Goal: Contribute content: Add original content to the website for others to see

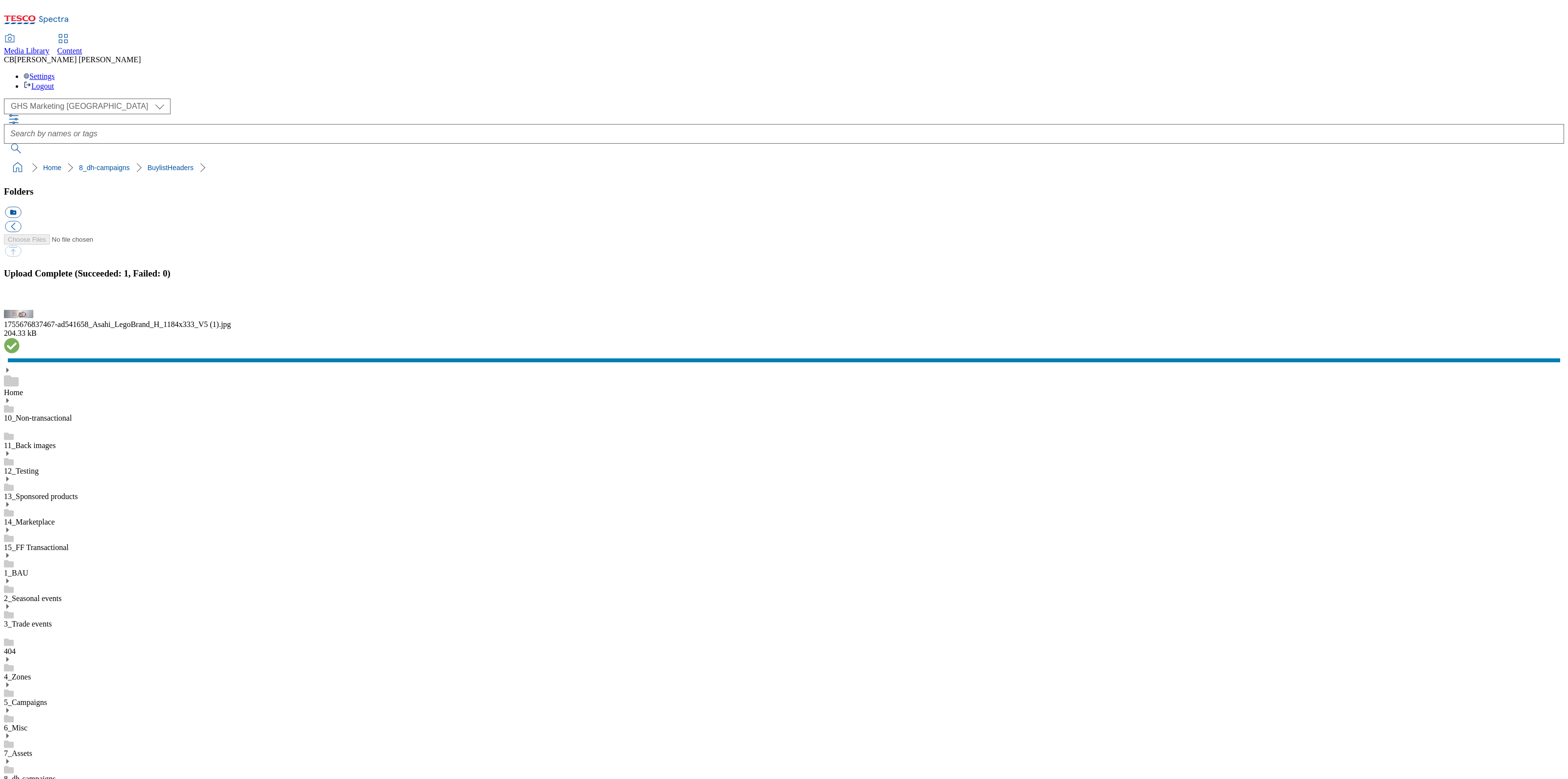
scroll to position [1, 0]
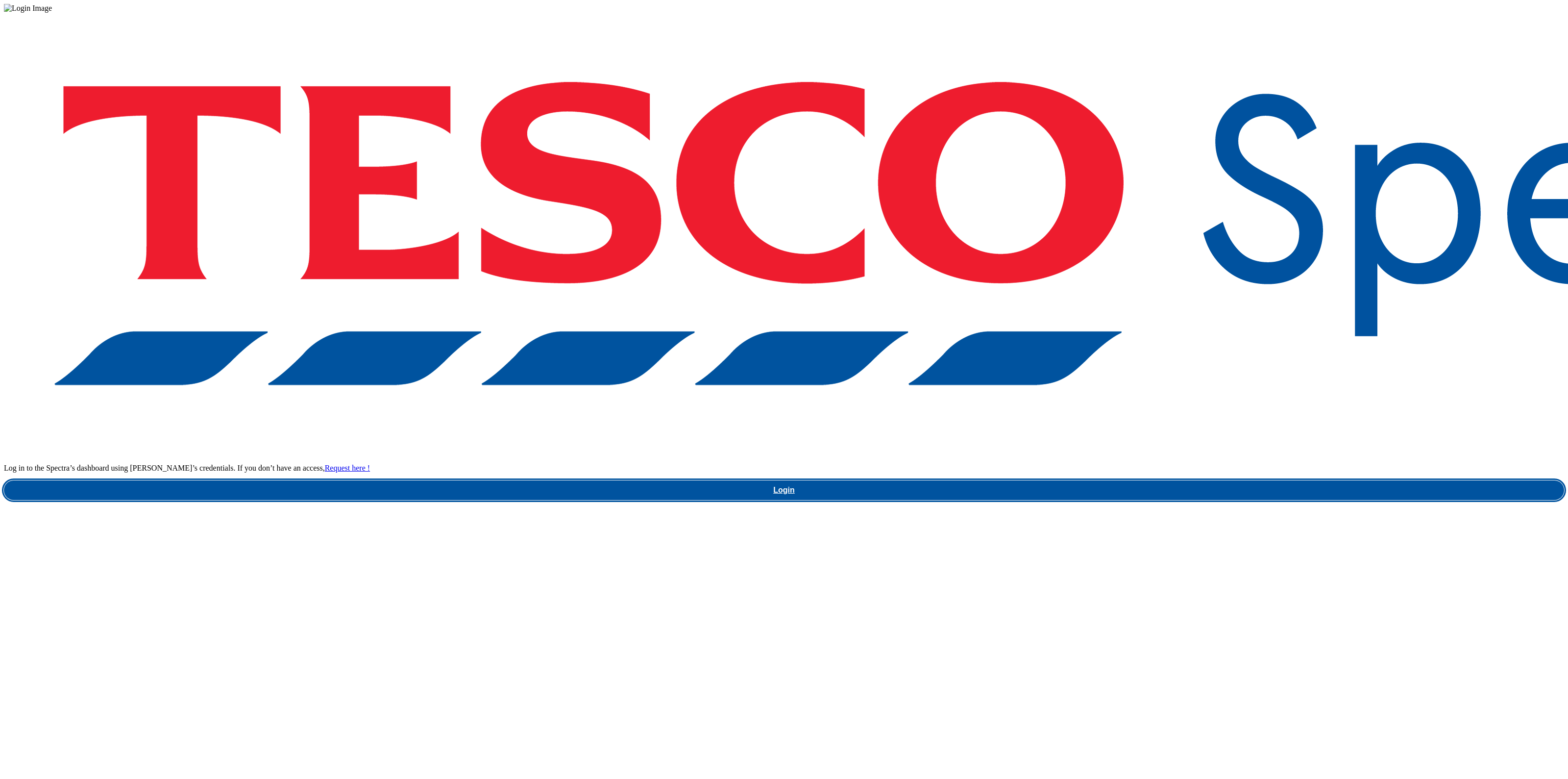
click at [1212, 481] on link "Login" at bounding box center [784, 490] width 1560 height 20
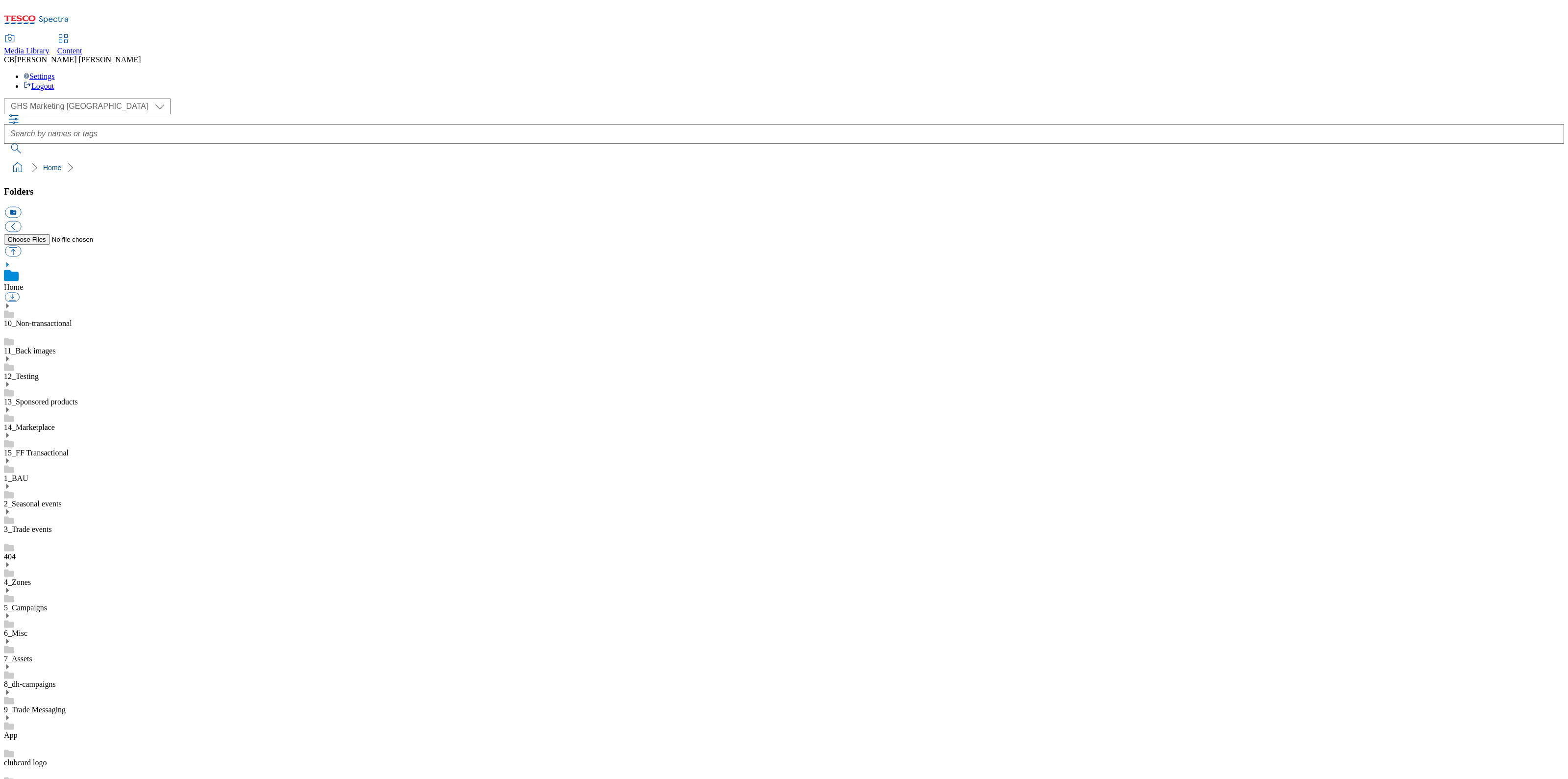
scroll to position [1, 0]
click at [11, 663] on icon at bounding box center [7, 667] width 7 height 7
click at [52, 760] on link "BuylistHeaders" at bounding box center [28, 764] width 49 height 8
click at [21, 245] on button "button" at bounding box center [13, 251] width 16 height 12
type input "C:\fakepath\1755676837467-ad541658_Asahi_LegoBrand_H_1184x333_V5 (2).jpg"
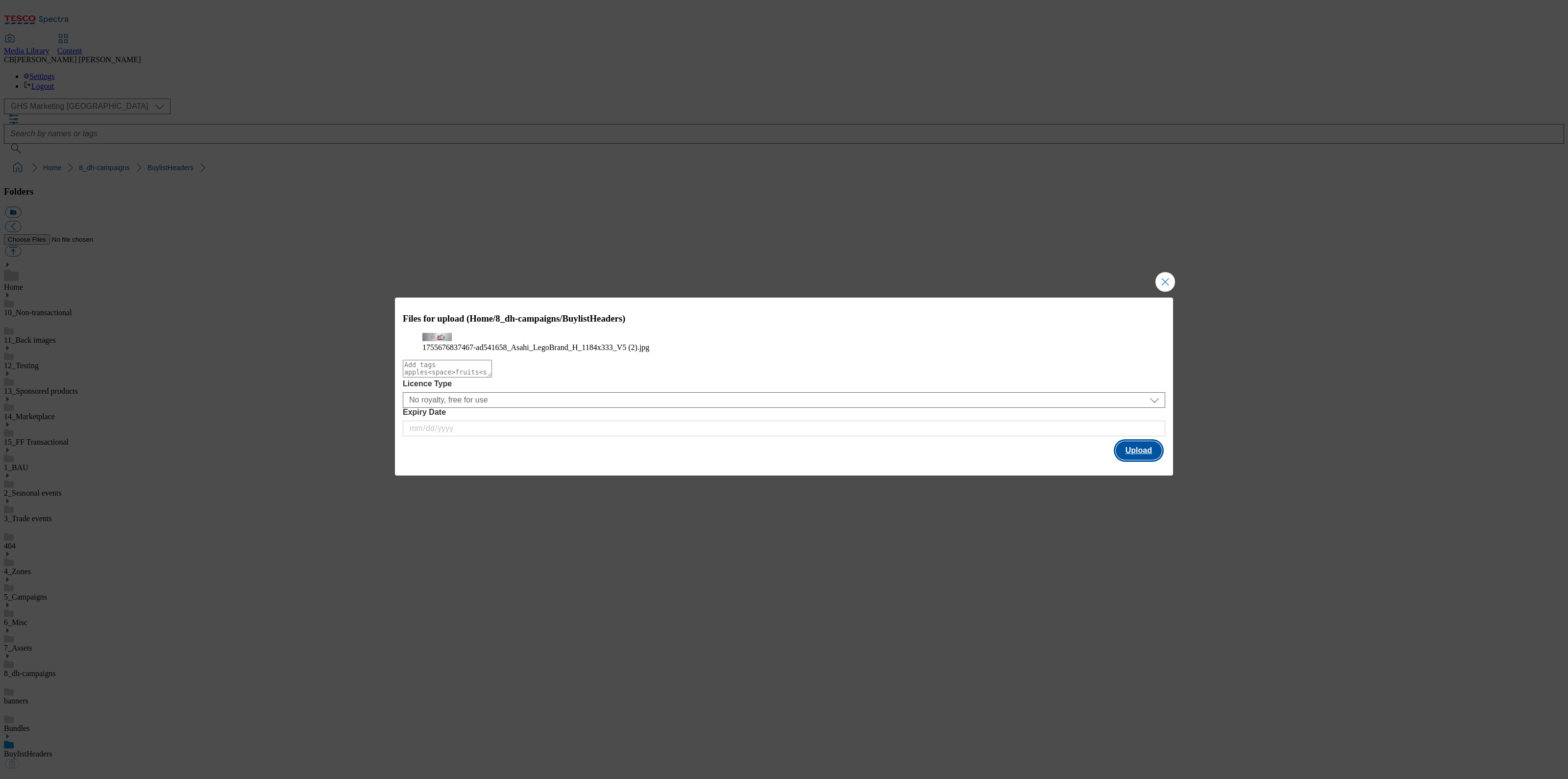
click at [1136, 460] on button "Upload" at bounding box center [1139, 451] width 46 height 19
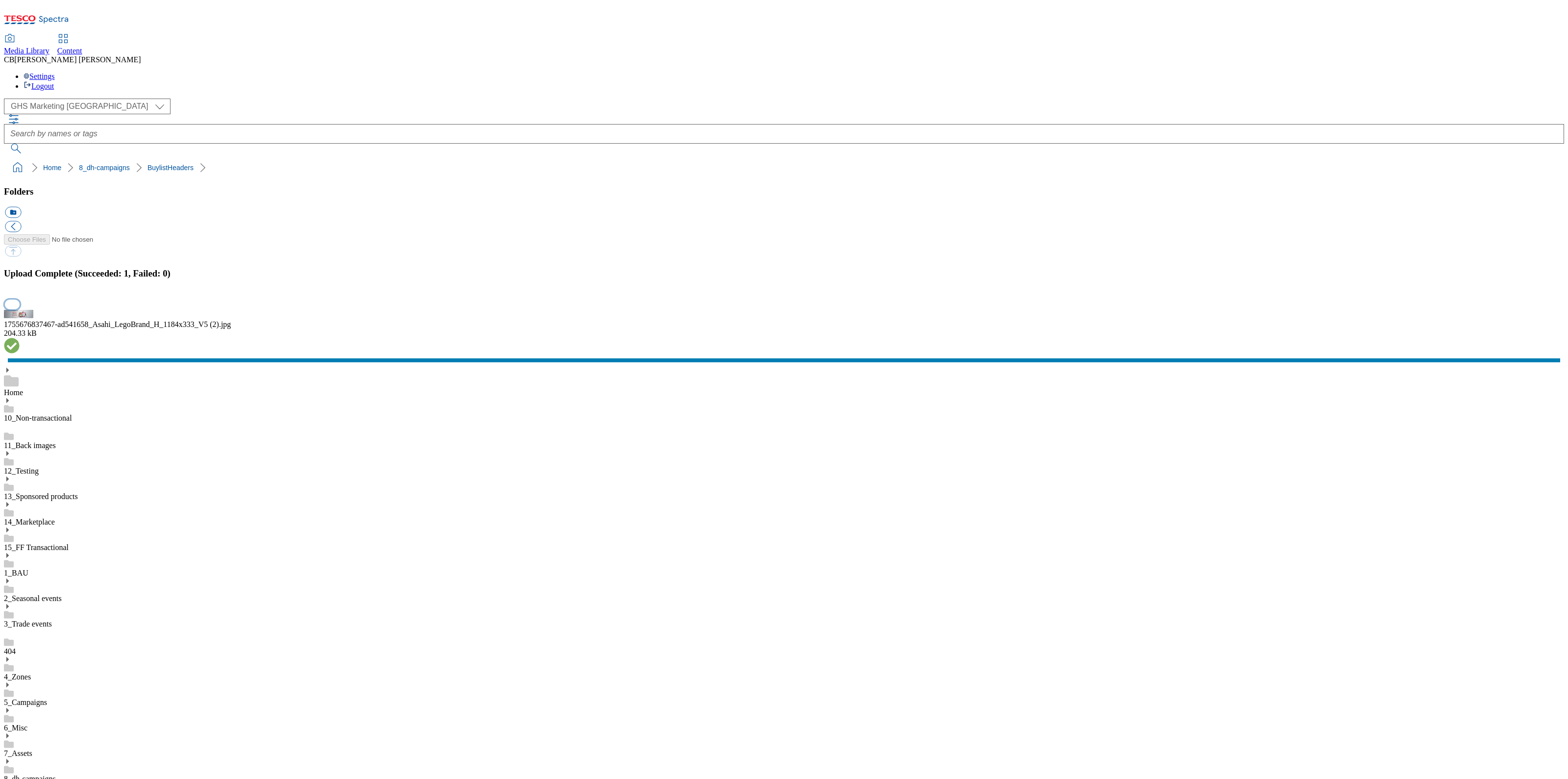
click at [20, 309] on button "button" at bounding box center [12, 304] width 15 height 10
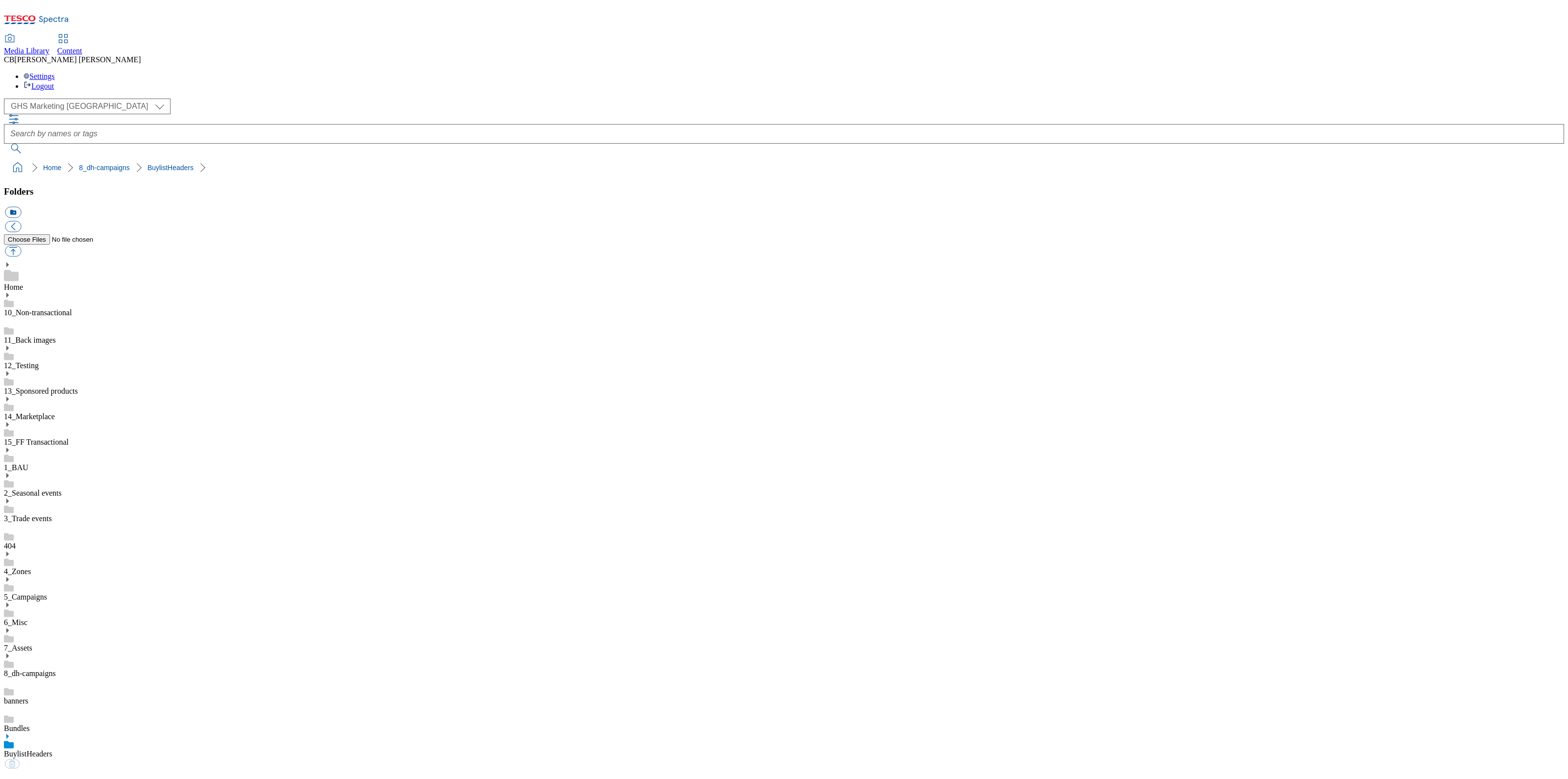
drag, startPoint x: 155, startPoint y: 472, endPoint x: 167, endPoint y: 467, distance: 13.0
click at [52, 750] on link "BuylistHeaders" at bounding box center [28, 753] width 49 height 8
click at [21, 245] on button "button" at bounding box center [13, 251] width 16 height 12
type input "C:\fakepath\1755502721630-ad541722_ROI_Purina_Felix_LegoBrand_H_1184x333_V1.jpg"
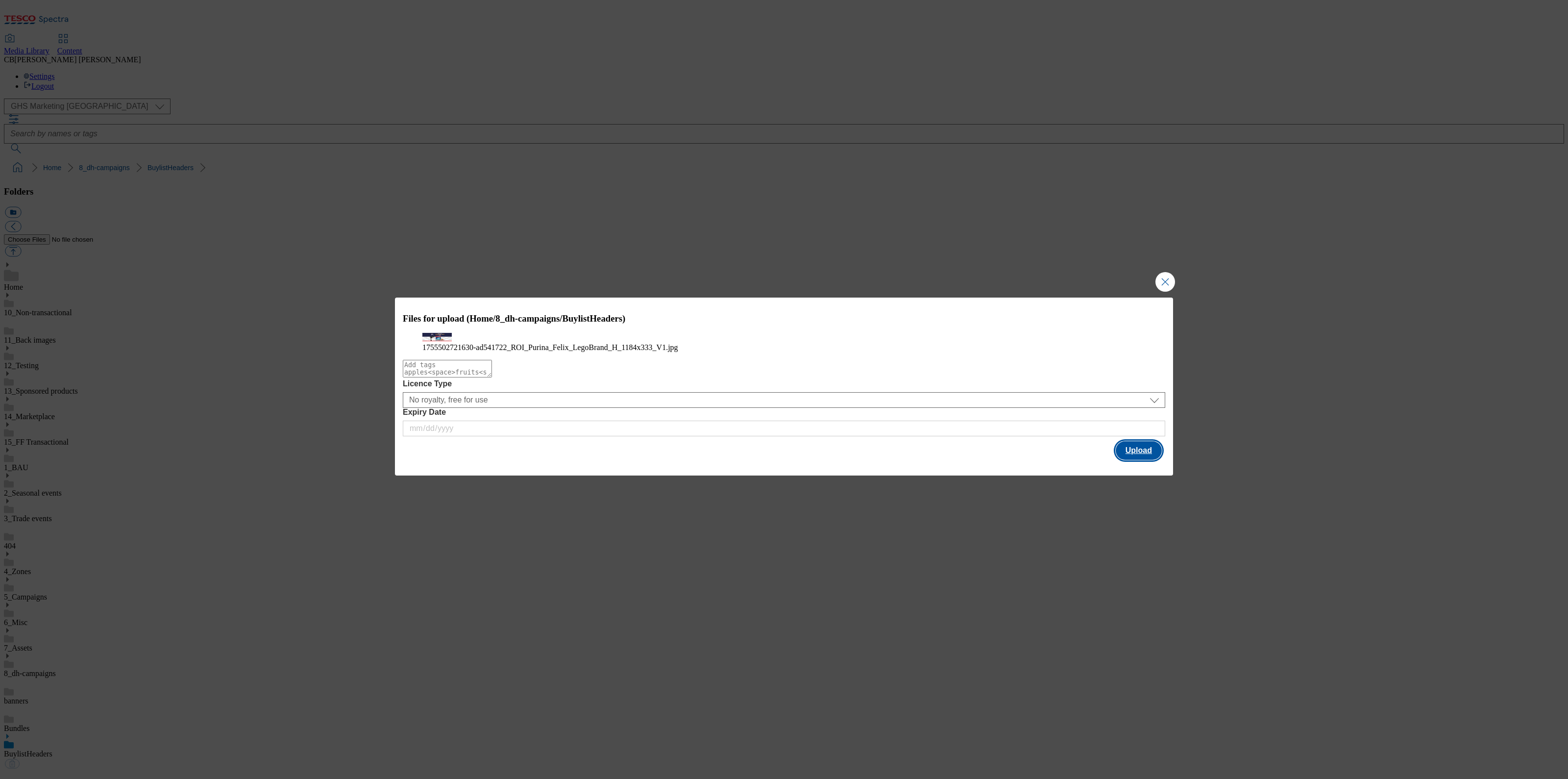
click at [1134, 460] on button "Upload" at bounding box center [1139, 451] width 46 height 19
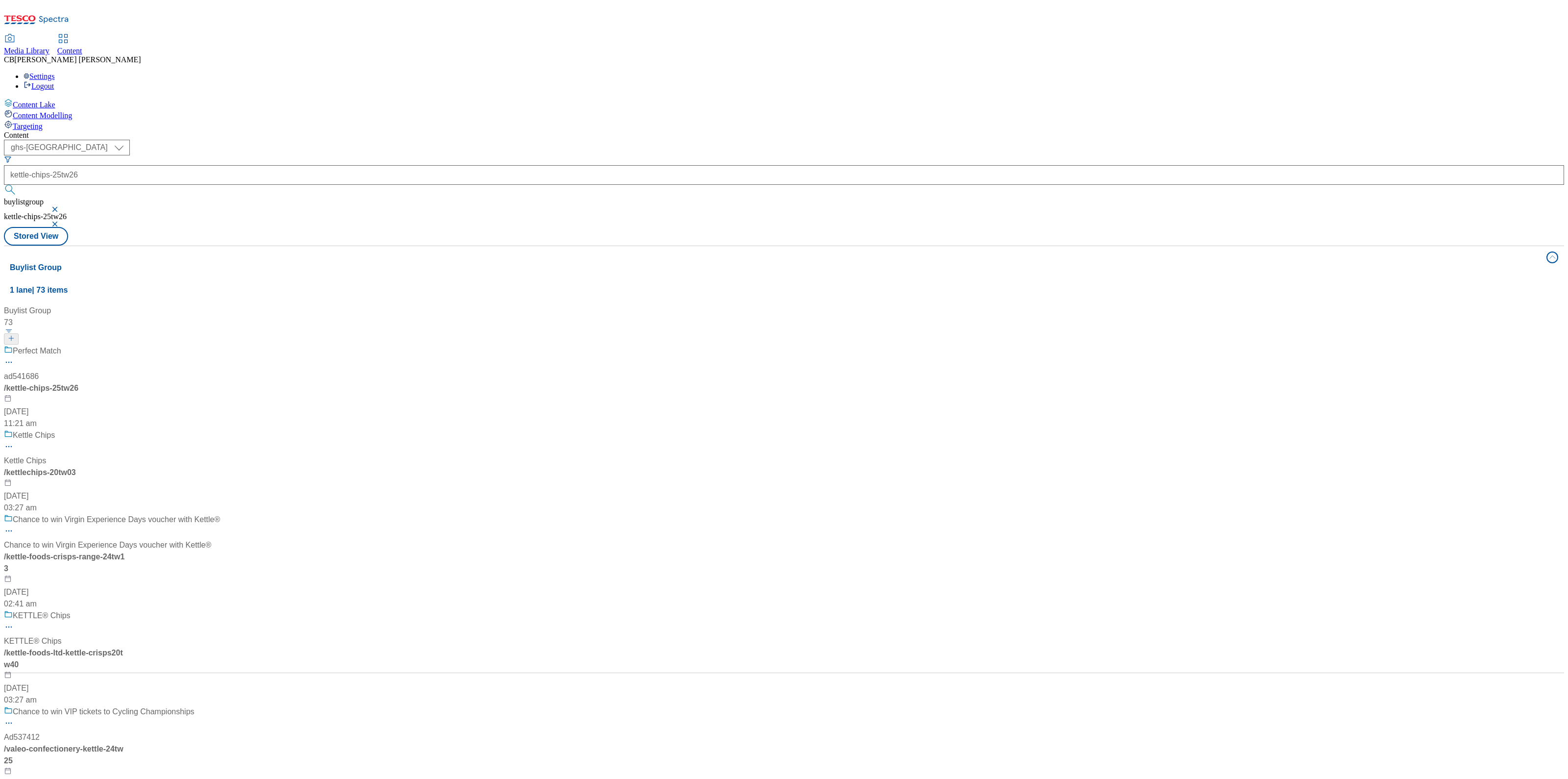
select select "ghs-[GEOGRAPHIC_DATA]"
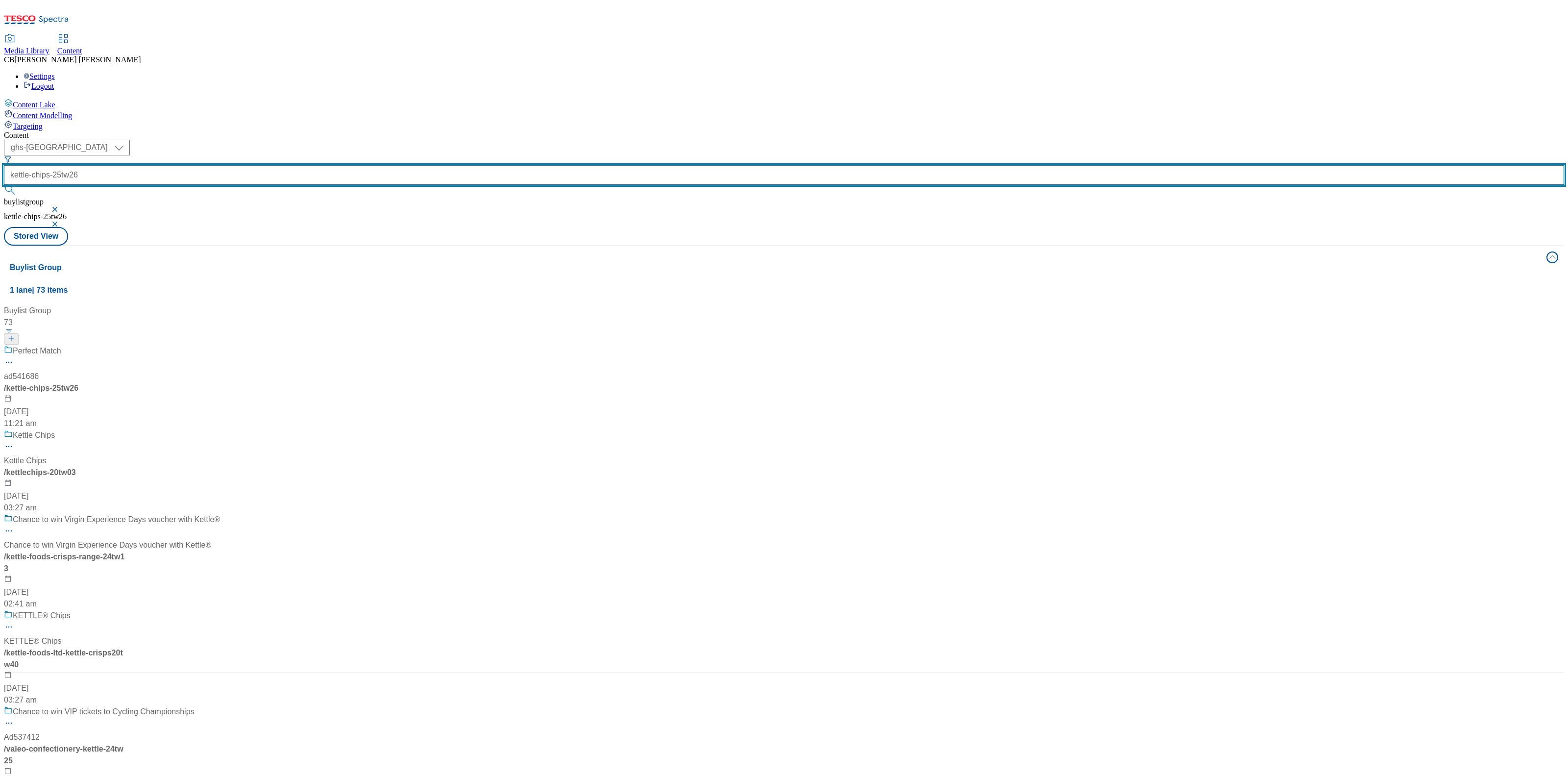
click at [235, 166] on input "kettle-chips-25tw26" at bounding box center [784, 175] width 1560 height 20
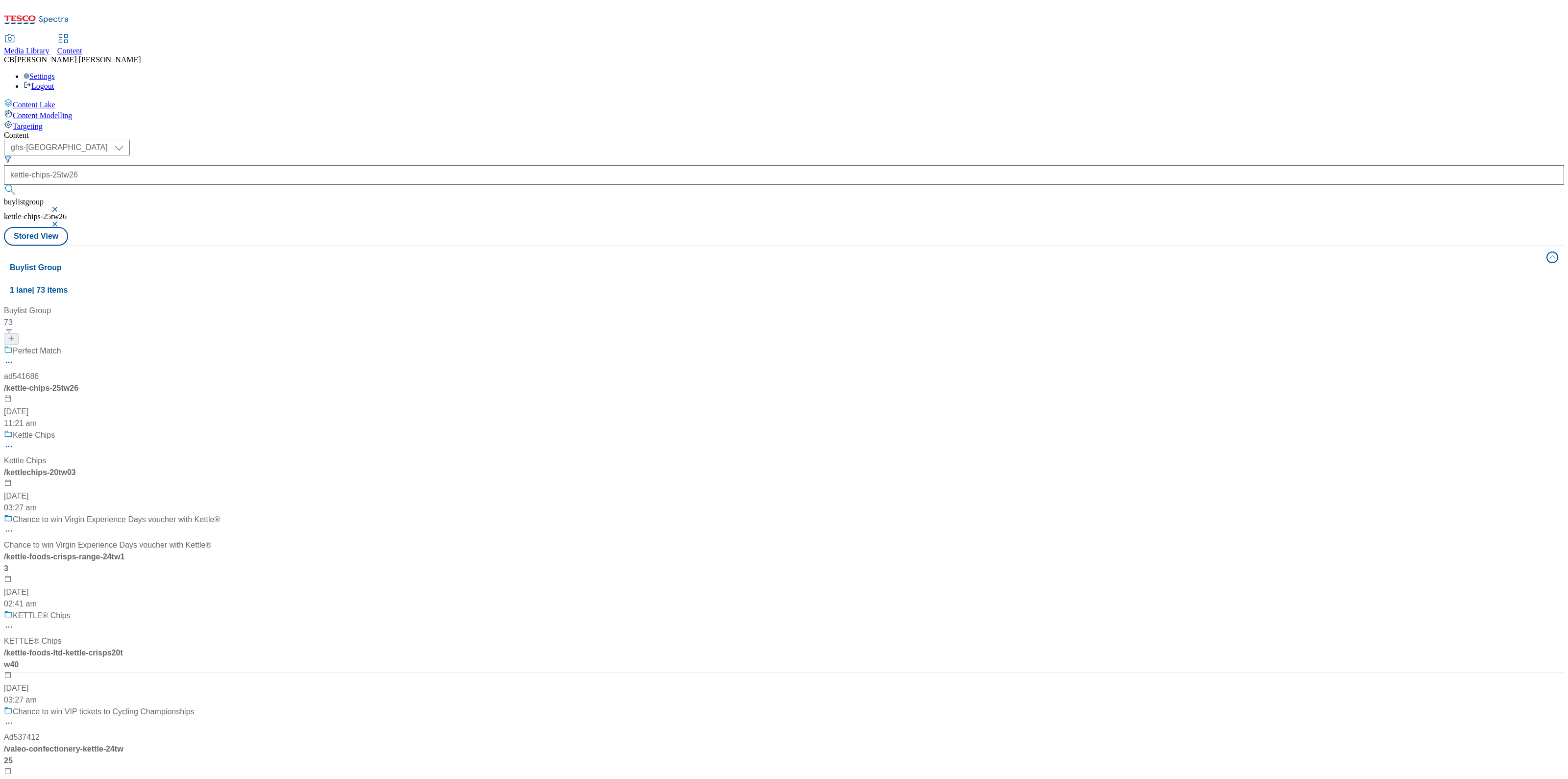
click at [455, 305] on div "Buylist Group 73 Perfect Match ad541686 / kettle-chips-25tw26 [DATE] 11:21 am K…" at bounding box center [784, 305] width 1549 height 0
click at [401, 305] on div "Buylist Group 73 Perfect Match ad541686 / kettle-chips-25tw26 [DATE] 11:21 am K…" at bounding box center [784, 305] width 1549 height 0
click at [220, 345] on div "Perfect Match ad541686 / kettle-chips-25tw26 [DATE] 11:21 am" at bounding box center [112, 387] width 216 height 84
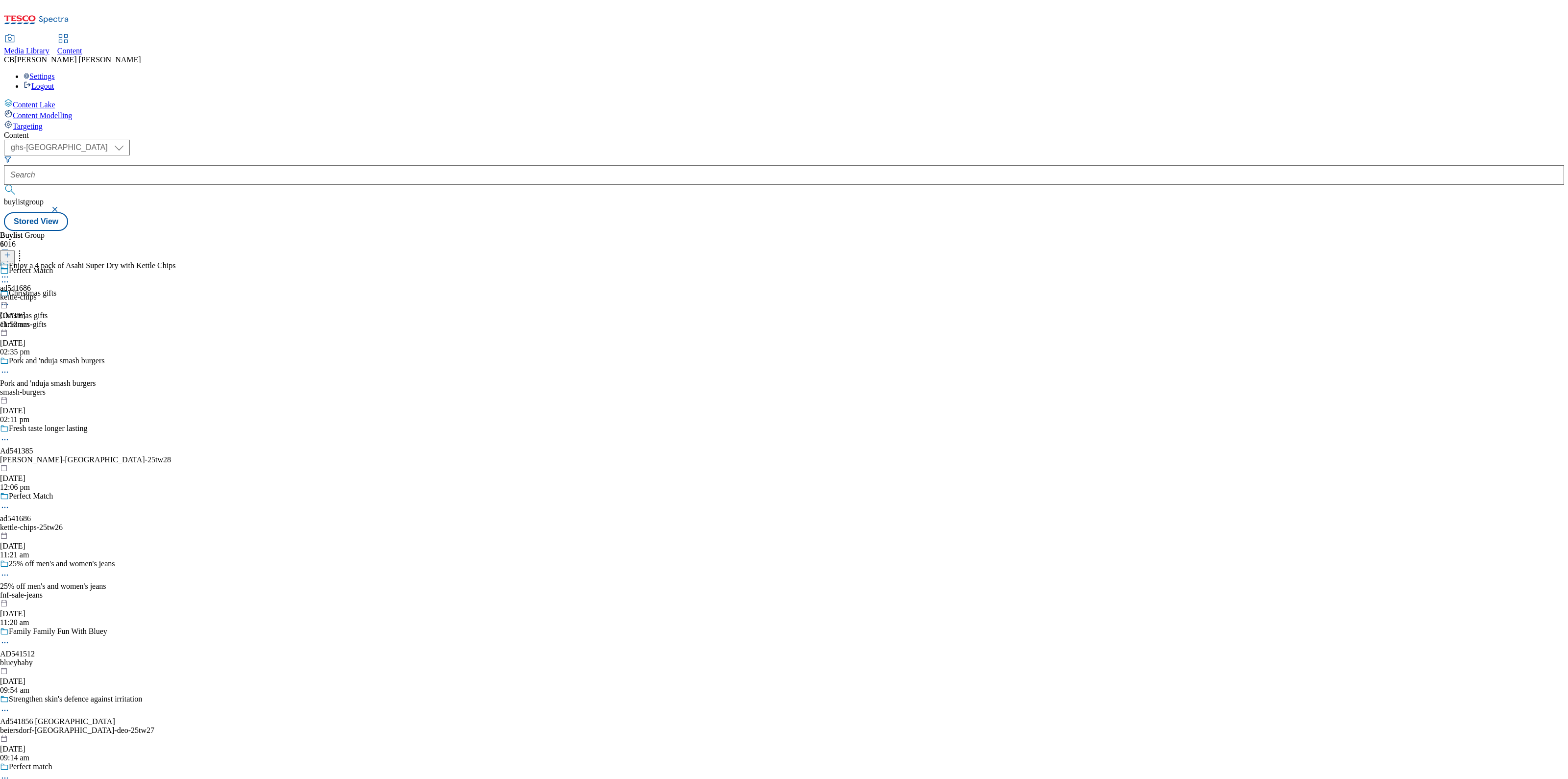
click at [10, 272] on icon at bounding box center [4, 277] width 10 height 10
click at [45, 292] on button "Edit" at bounding box center [33, 298] width 26 height 12
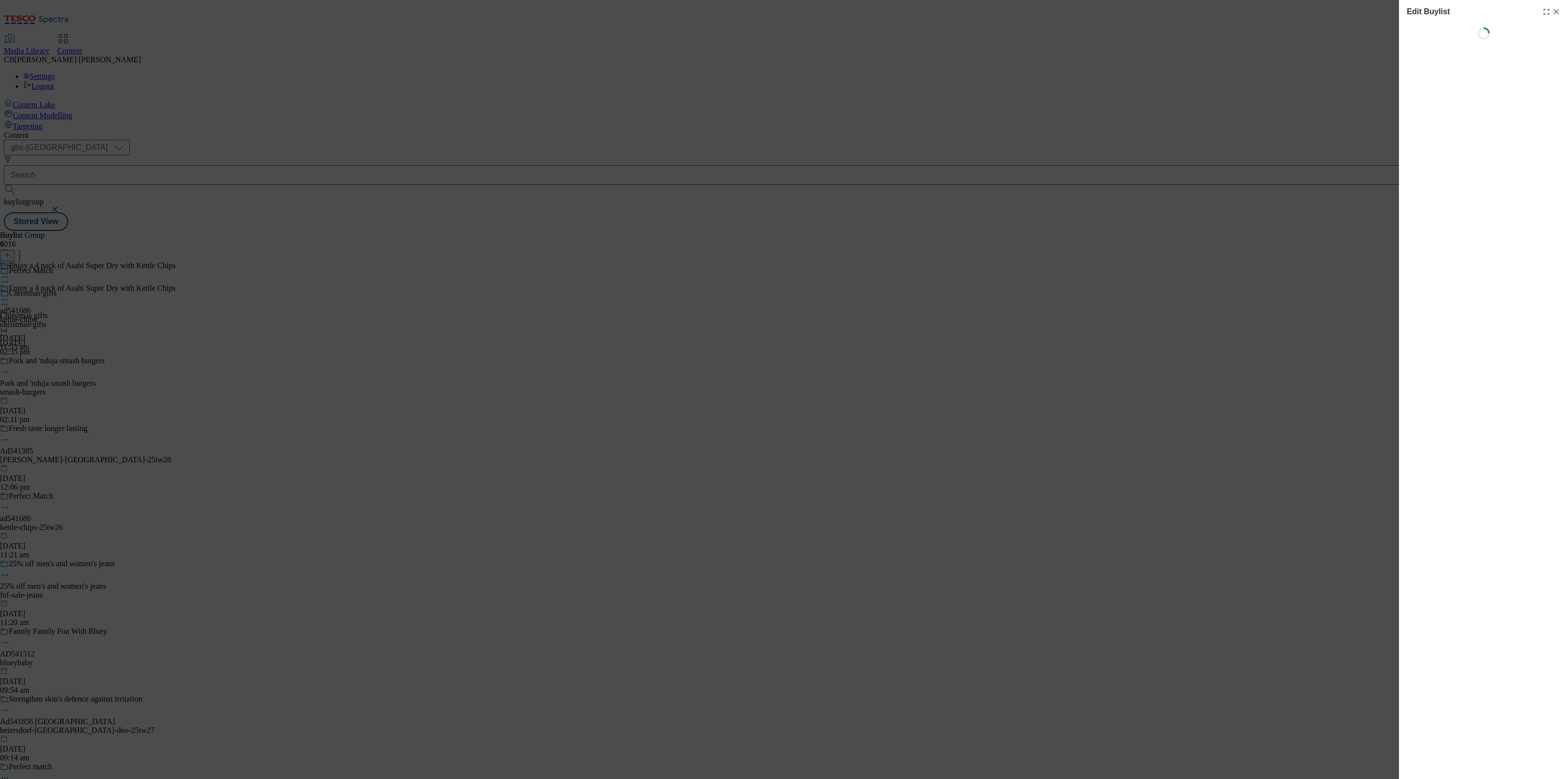
select select "tactical"
select select "Banner"
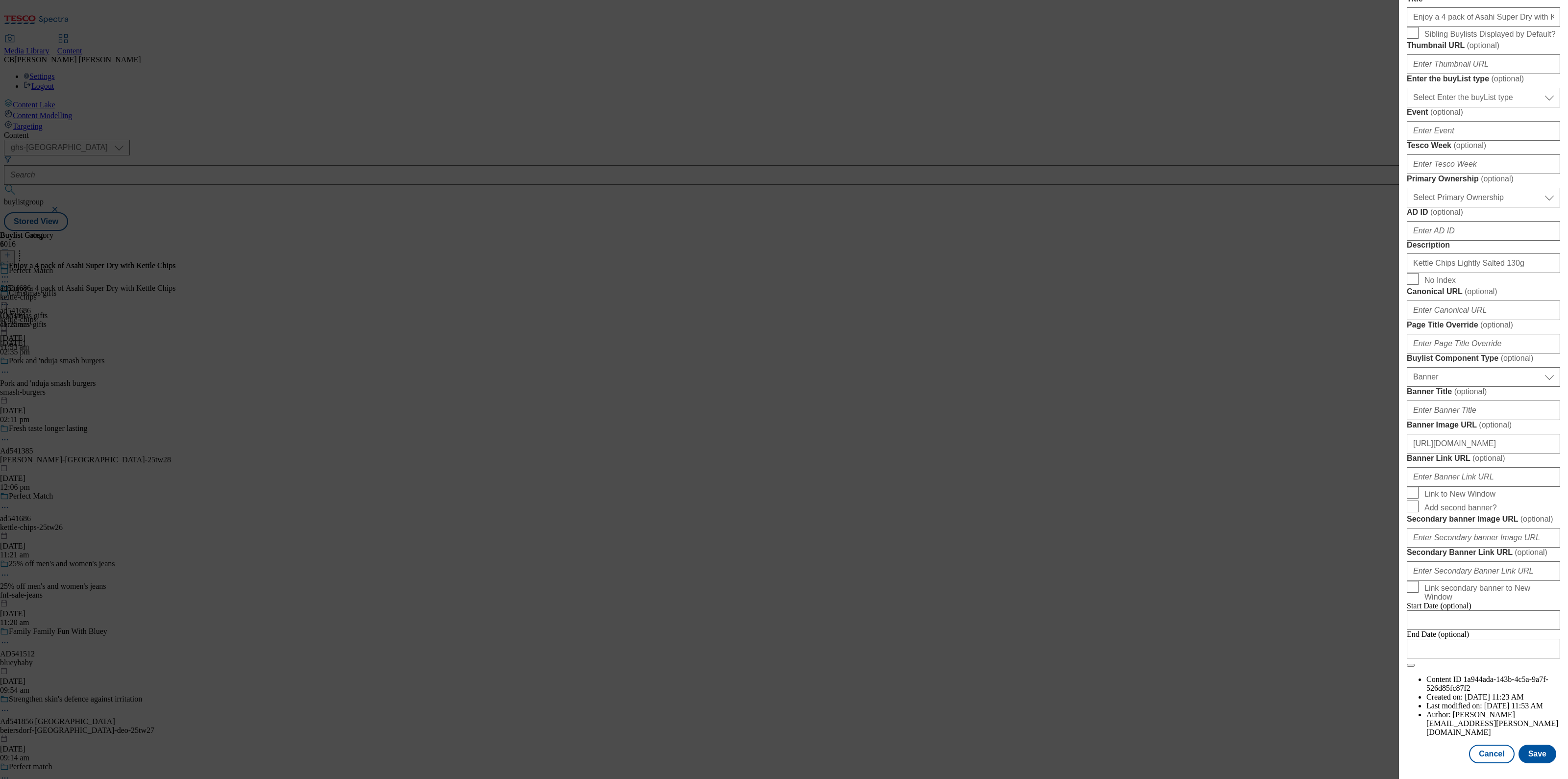
scroll to position [707, 0]
click at [1484, 746] on button "Cancel" at bounding box center [1491, 753] width 45 height 19
select select "tactical"
select select "Banner"
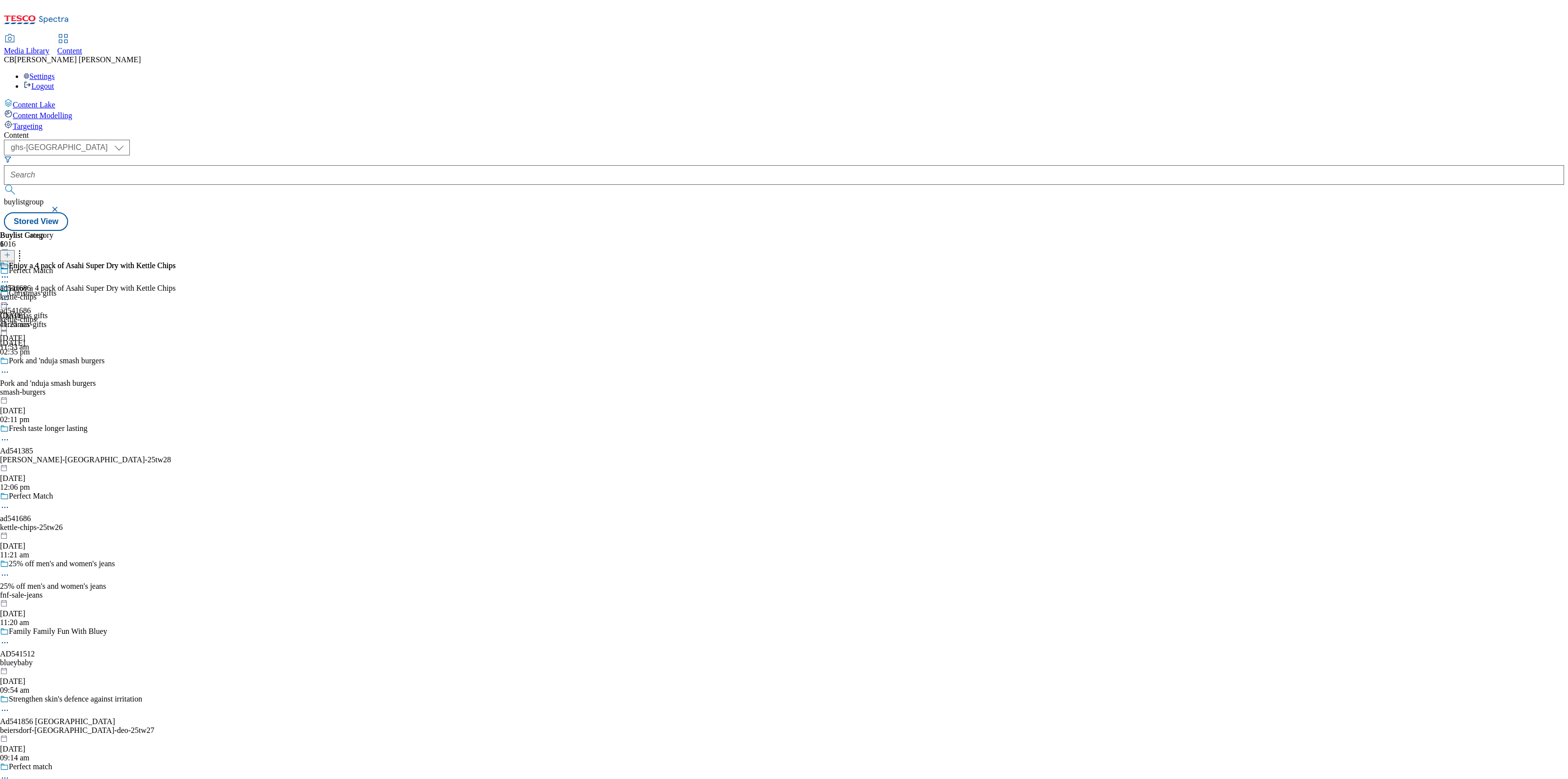
click at [223, 131] on div "Content ( optional ) ghs-roi ghs-uk ghs-uk buylistgroup Stored View Buylist Gro…" at bounding box center [784, 181] width 1560 height 100
click at [130, 140] on select "ghs-roi ghs-uk" at bounding box center [66, 148] width 126 height 16
select select "ghs-roi"
click at [127, 140] on select "ghs-roi ghs-uk" at bounding box center [66, 148] width 126 height 16
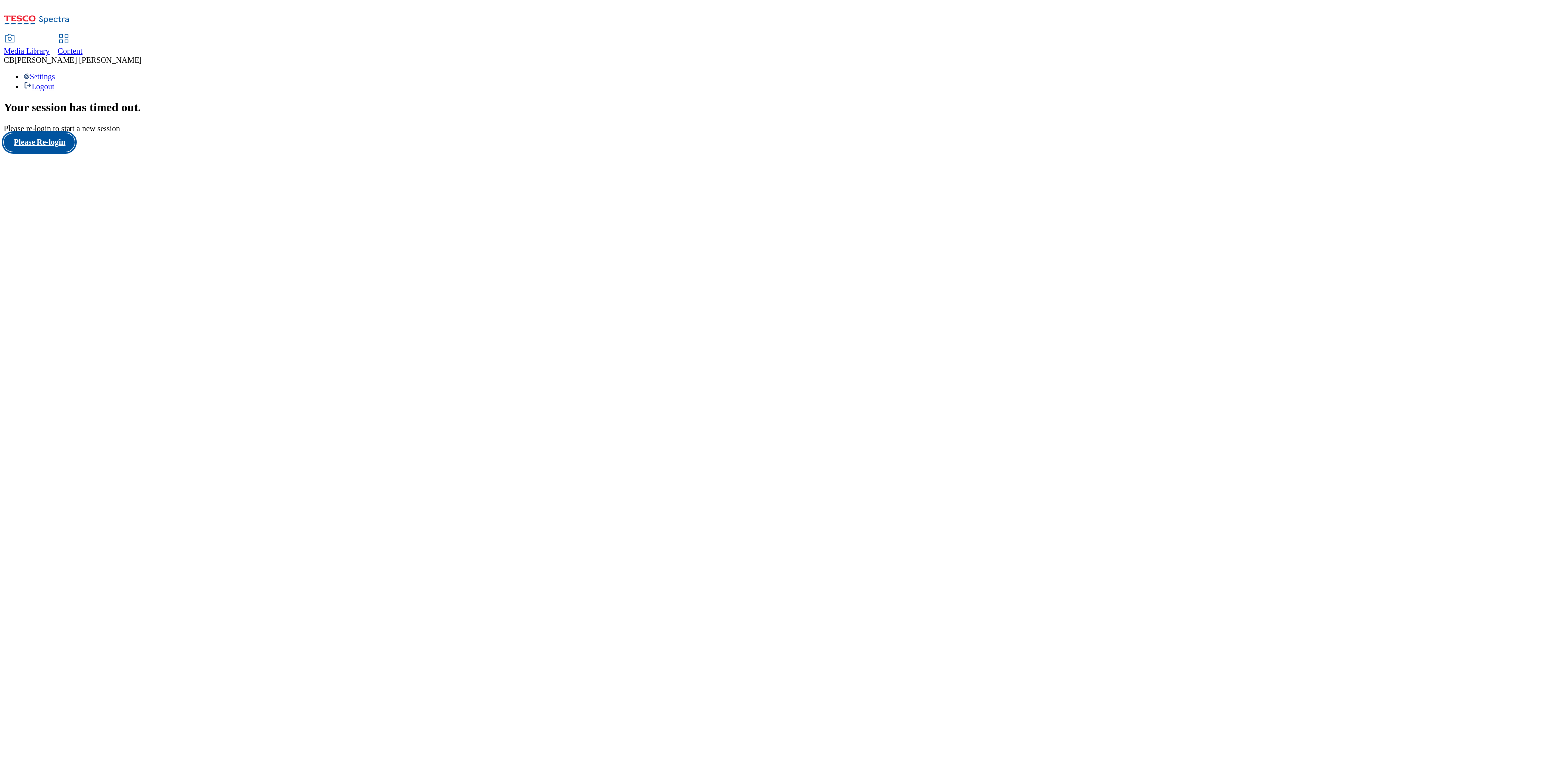
click at [43, 152] on button "Please Re-login" at bounding box center [39, 142] width 71 height 19
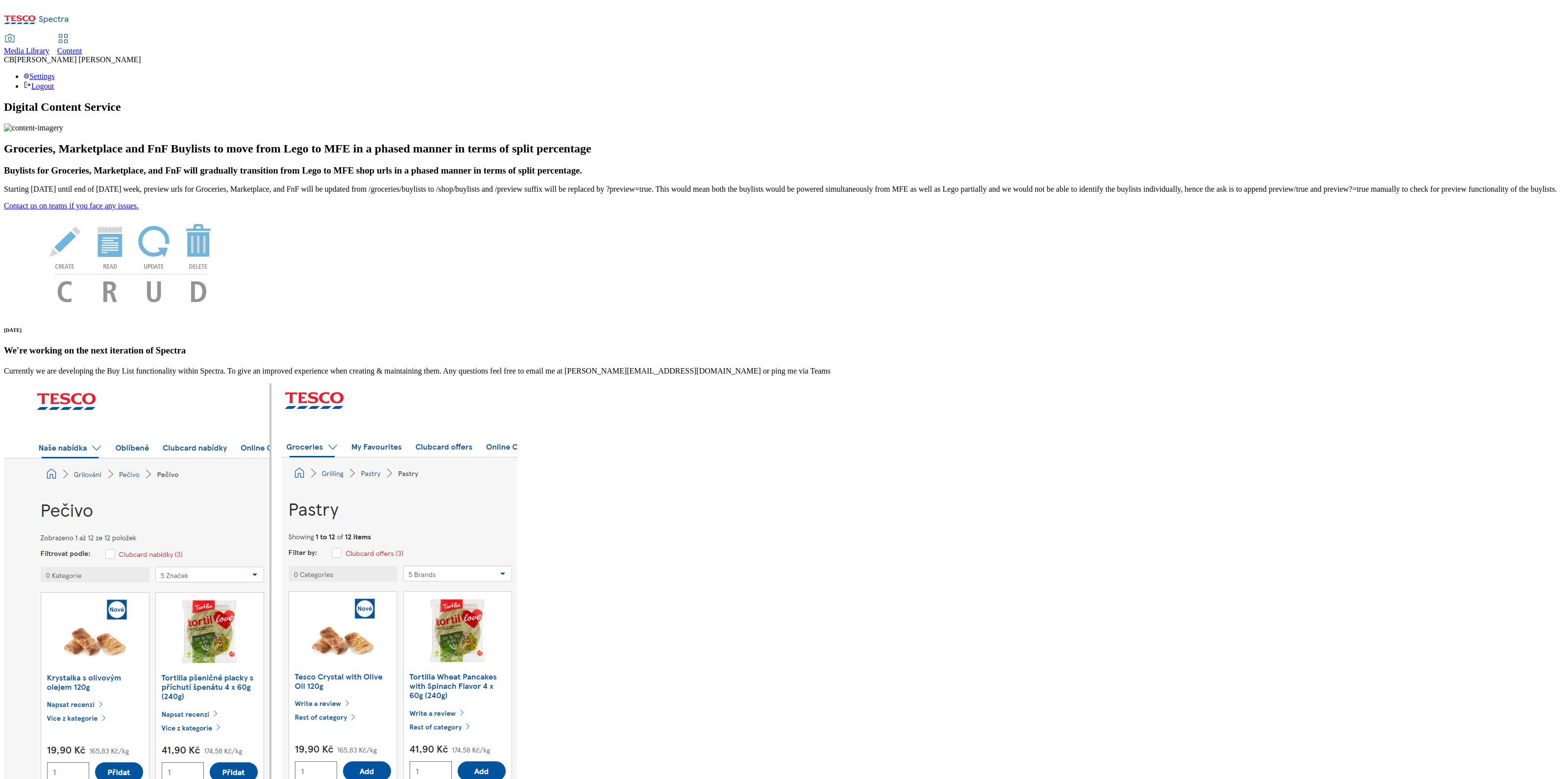
click at [82, 47] on span "Content" at bounding box center [70, 50] width 25 height 8
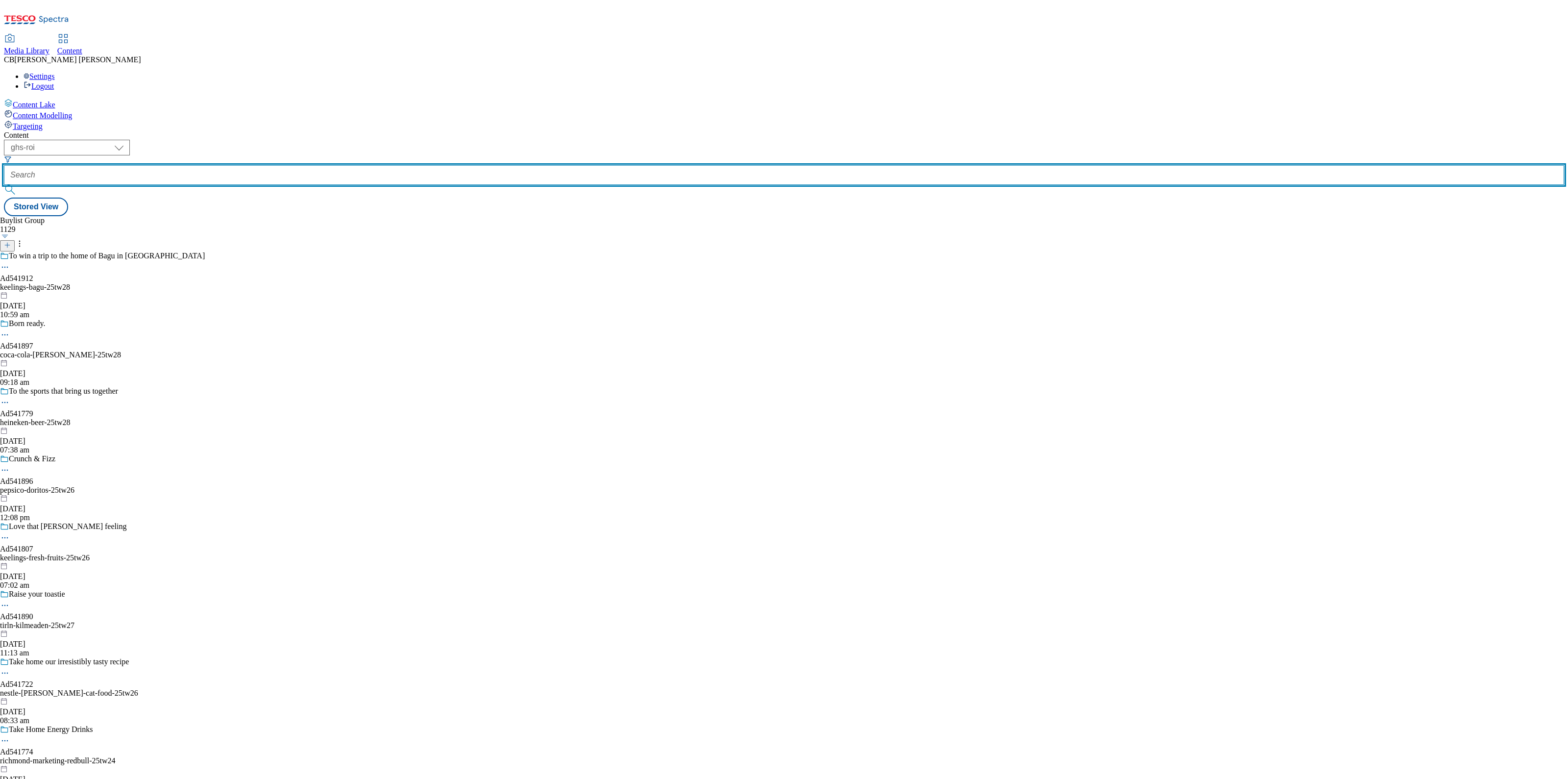
click at [229, 166] on input "text" at bounding box center [784, 175] width 1560 height 20
paste input "nestle-[PERSON_NAME]-cat-food-25tw26"
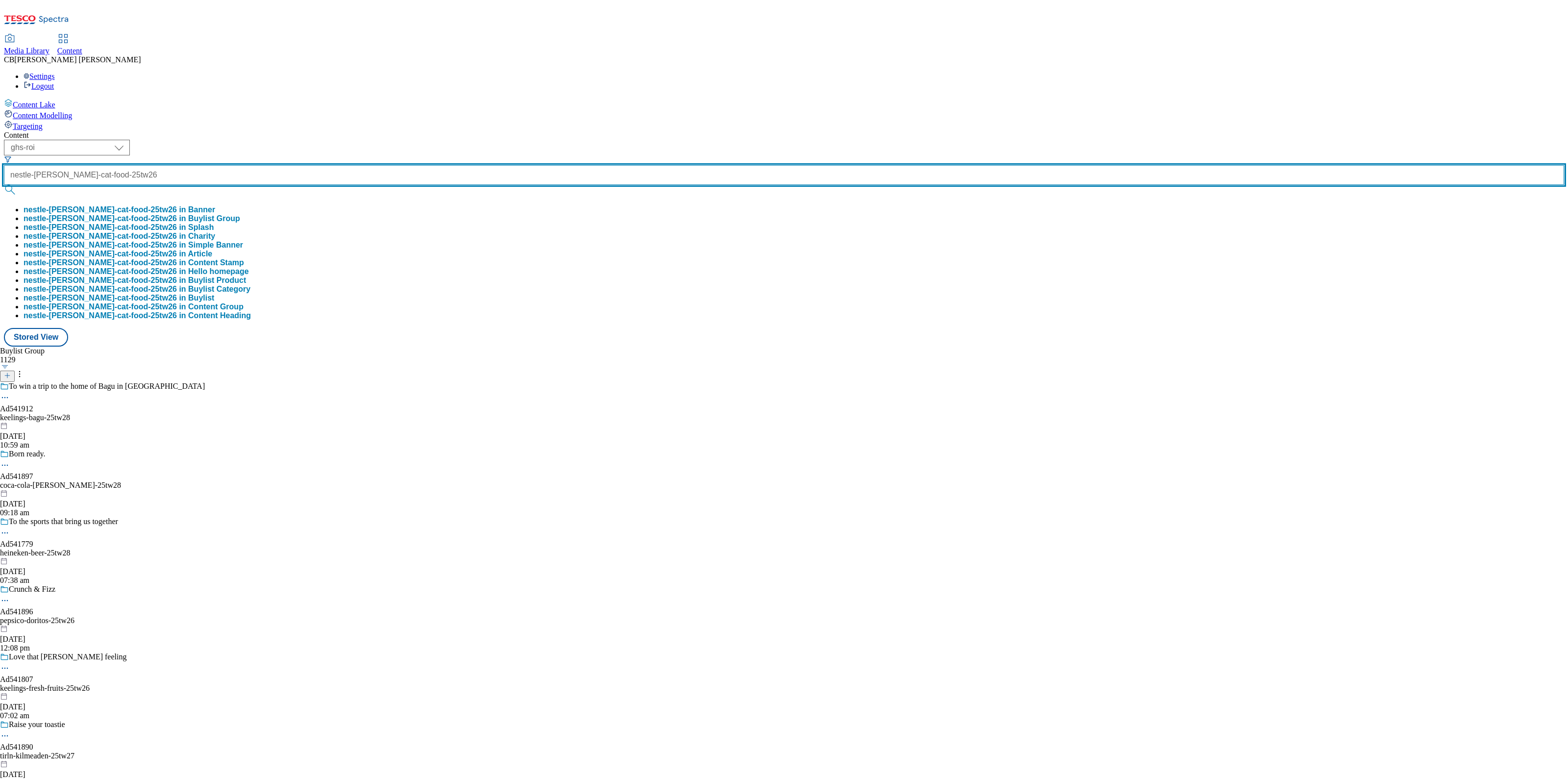
type input "nestle-[PERSON_NAME]-cat-food-25tw26"
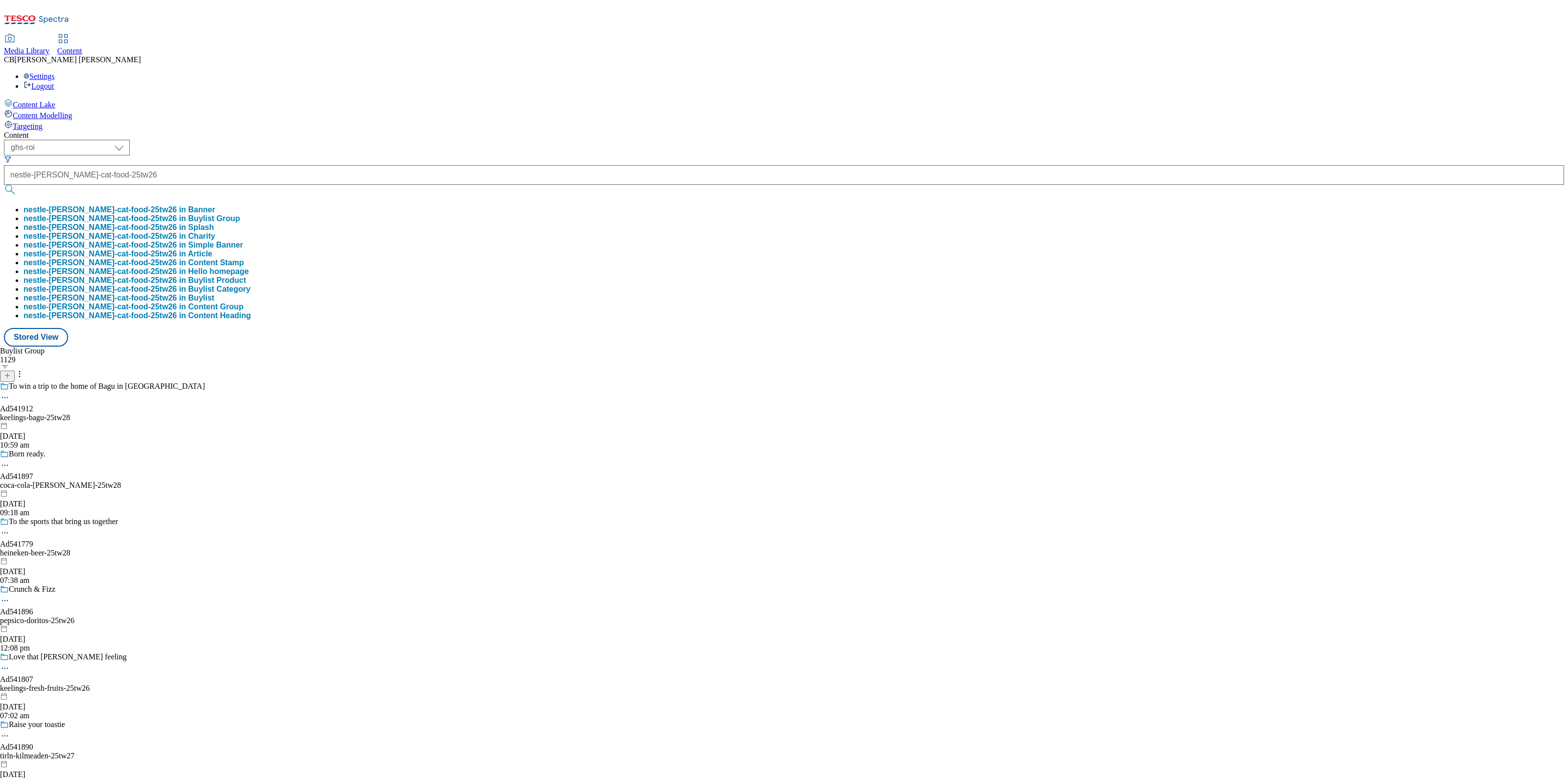
click at [240, 214] on button "nestle-[PERSON_NAME]-cat-food-25tw26 in Buylist Group" at bounding box center [132, 219] width 217 height 9
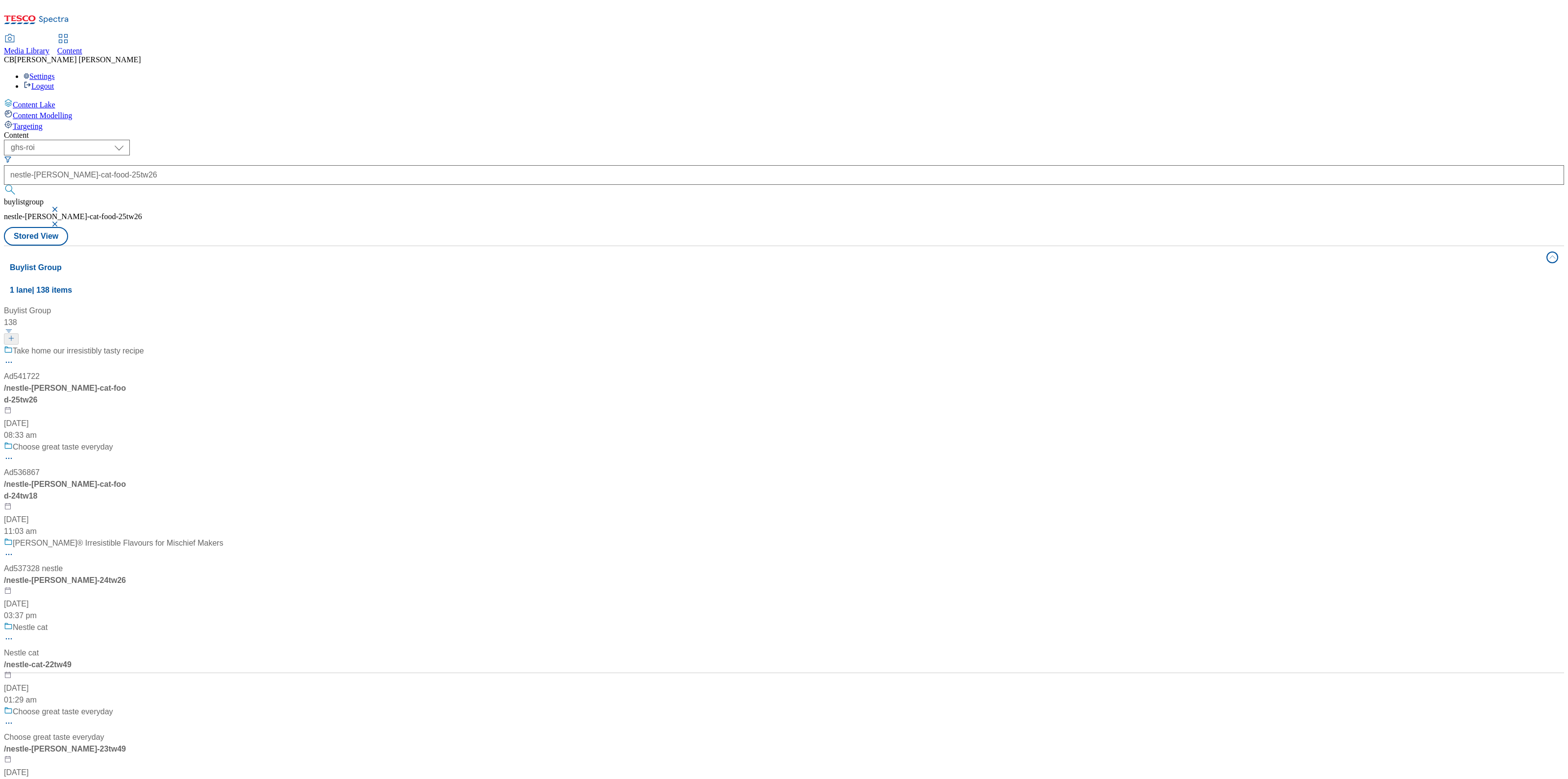
click at [224, 345] on div "Take home our irresistibly tasty recipe" at bounding box center [114, 358] width 220 height 26
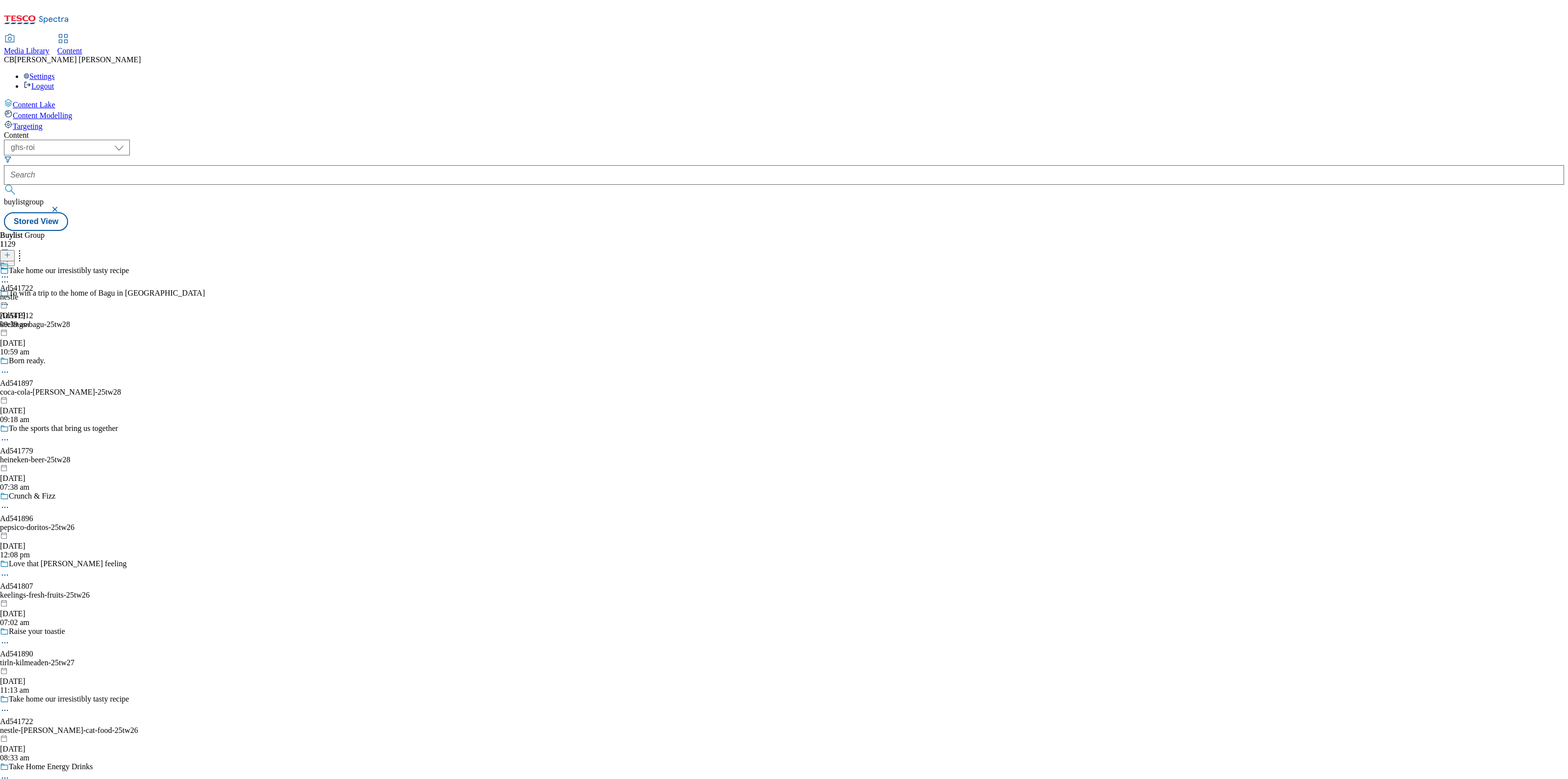
click at [10, 272] on icon at bounding box center [4, 277] width 10 height 10
click at [45, 292] on button "Edit" at bounding box center [33, 298] width 26 height 12
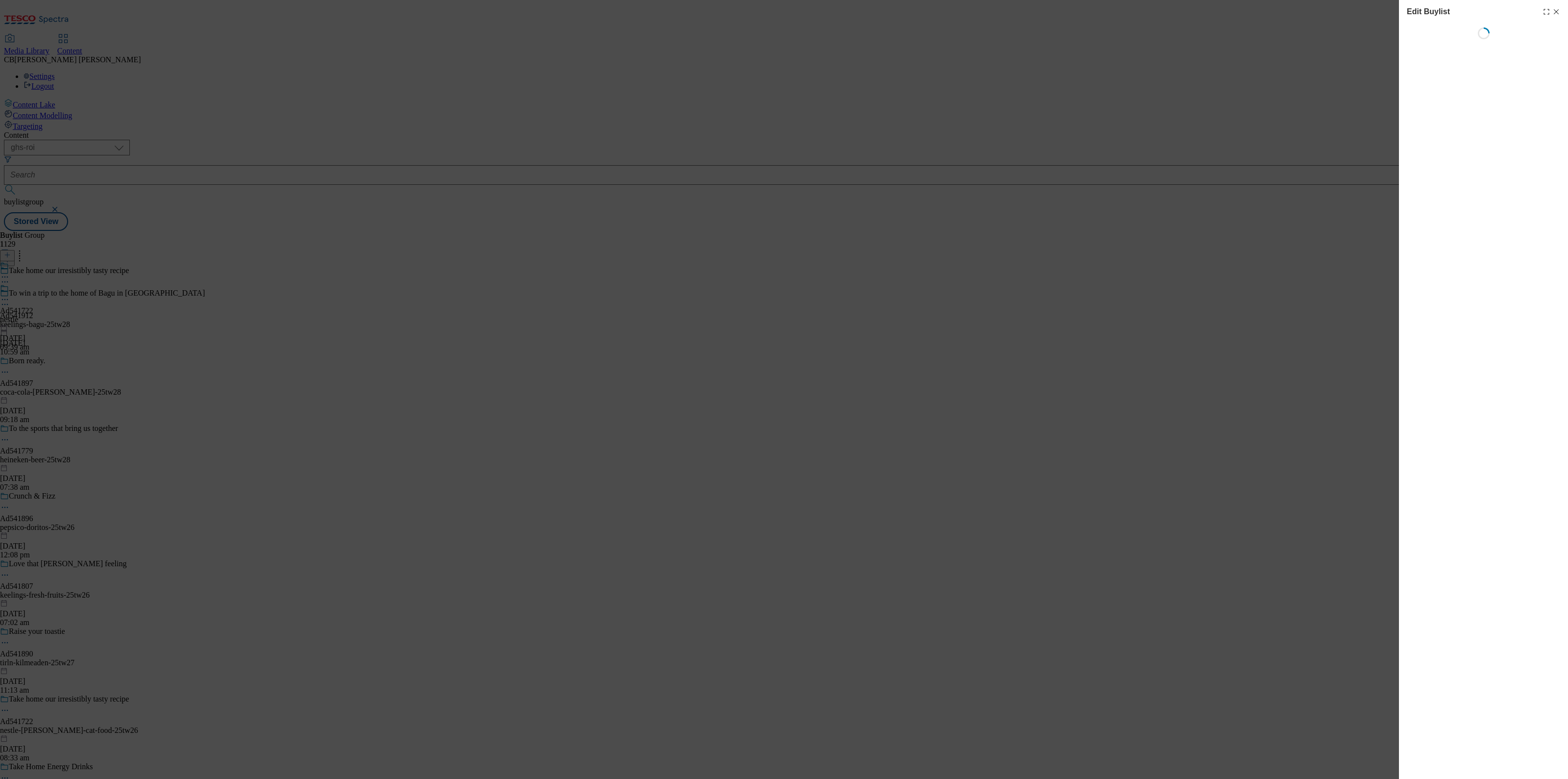
select select "tactical"
select select "supplier funded short term 1-3 weeks"
select select "dunnhumby"
select select "Banner"
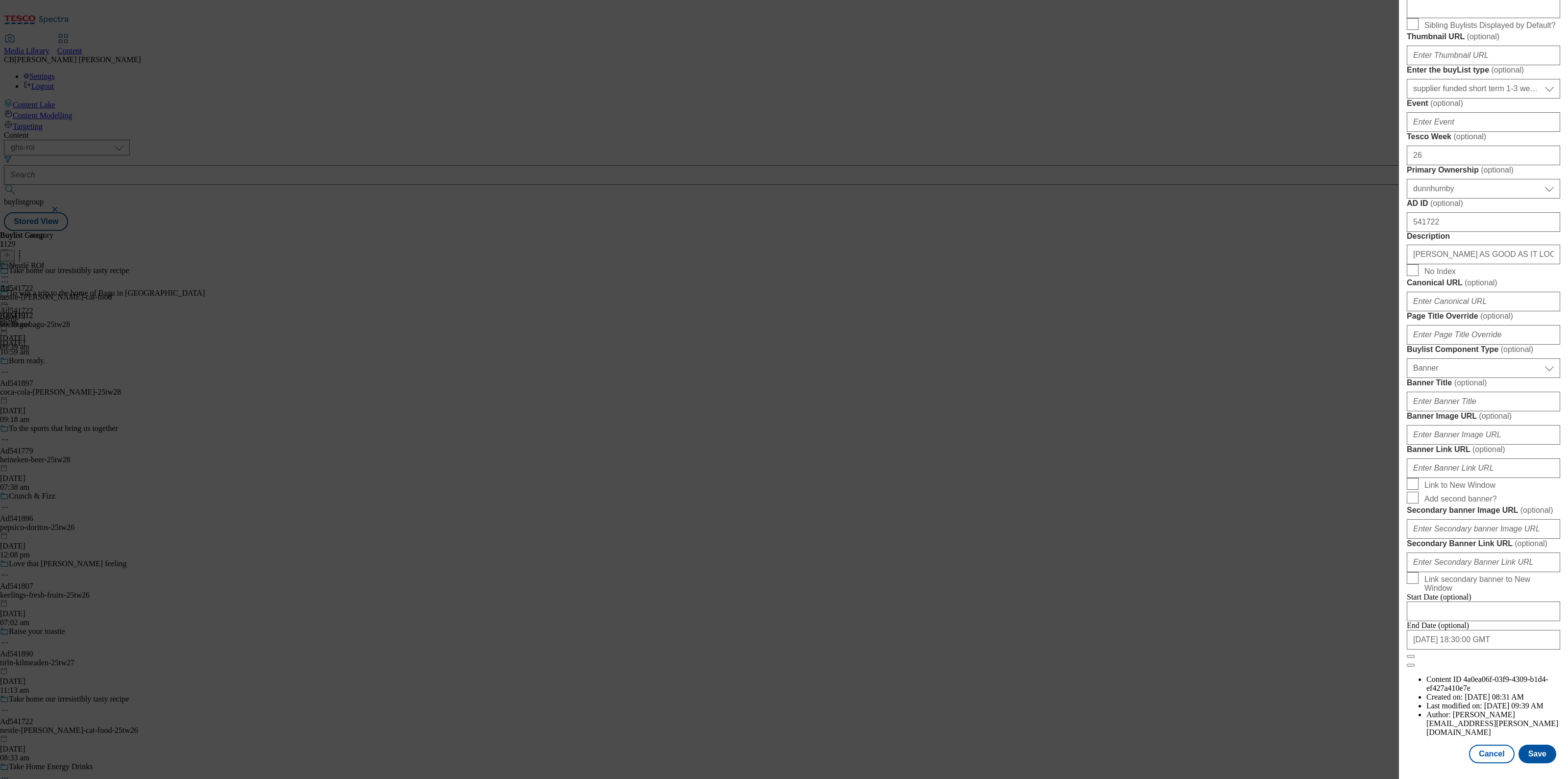
scroll to position [656, 0]
click at [1467, 425] on input "Banner Image URL ( optional )" at bounding box center [1484, 435] width 153 height 20
paste input "[URL][DOMAIN_NAME]"
type input "[URL][DOMAIN_NAME]"
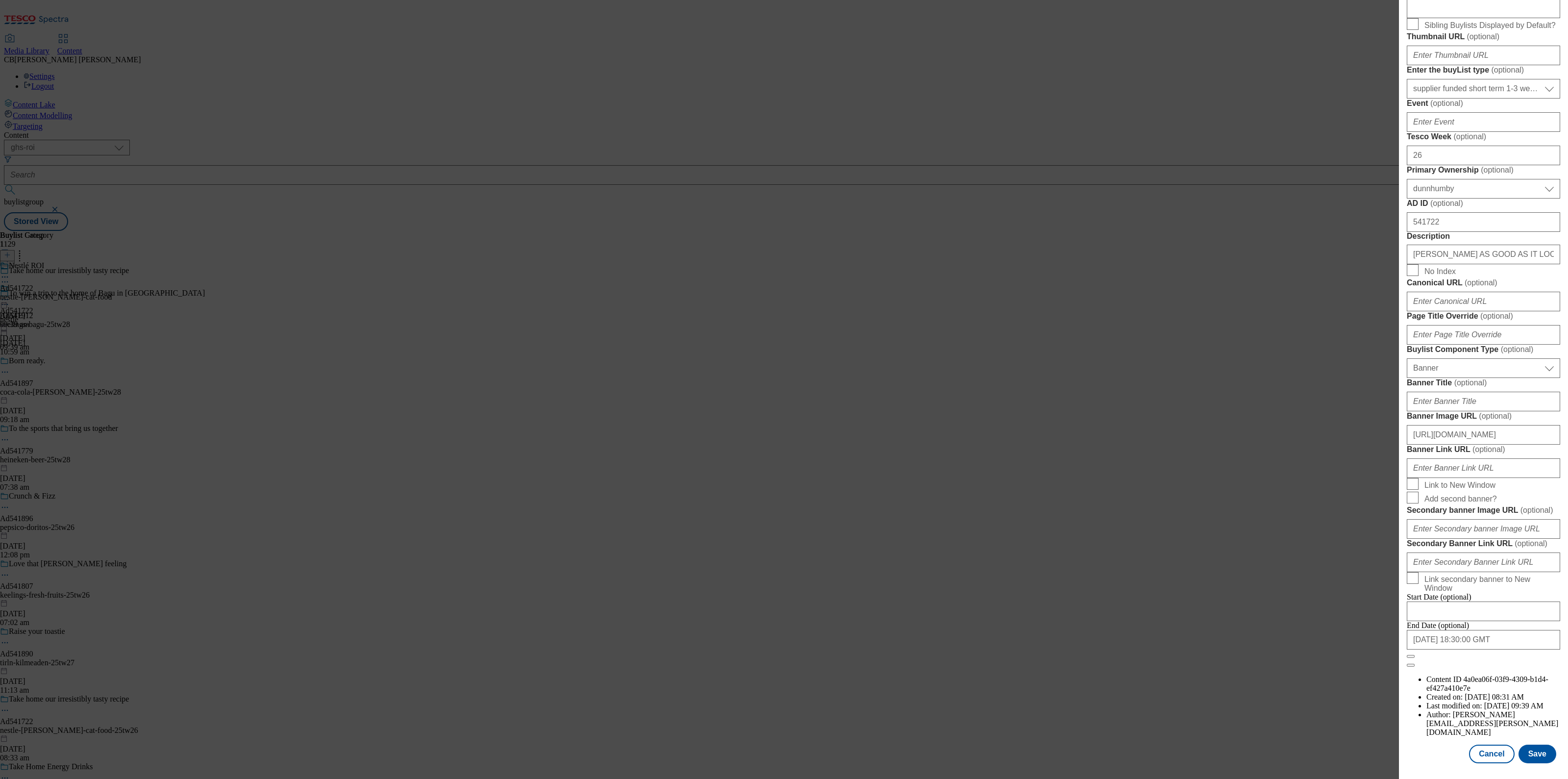
click at [1539, 345] on form "Label Ad541722 Tracking Name DH_AD541722 Friendly Name nestle Buylist Lifespan …" at bounding box center [1484, 261] width 153 height 811
click at [1519, 744] on button "Save" at bounding box center [1537, 753] width 38 height 19
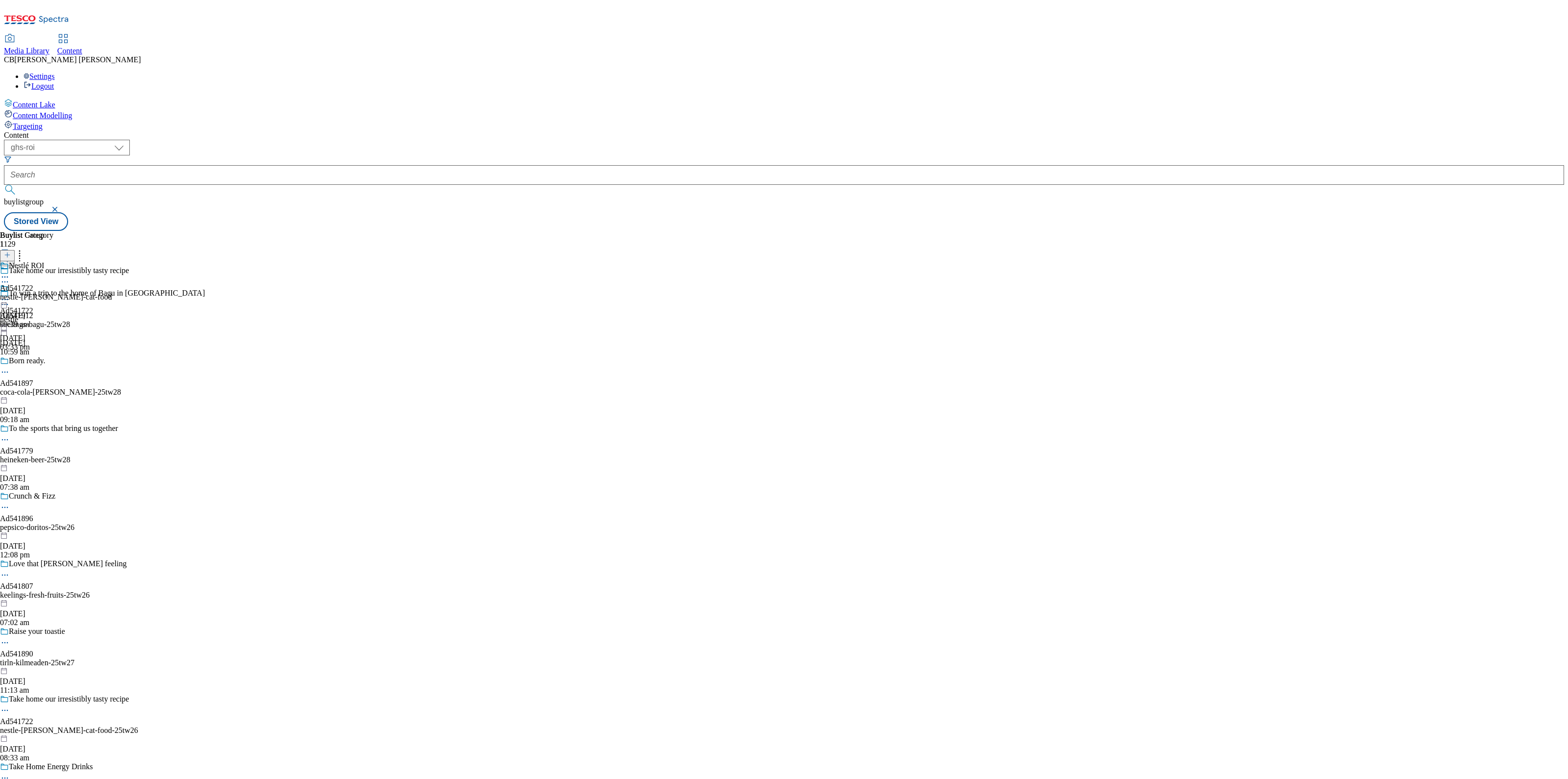
click at [10, 295] on icon at bounding box center [4, 299] width 10 height 10
click at [54, 362] on span "Preview" at bounding box center [42, 366] width 23 height 8
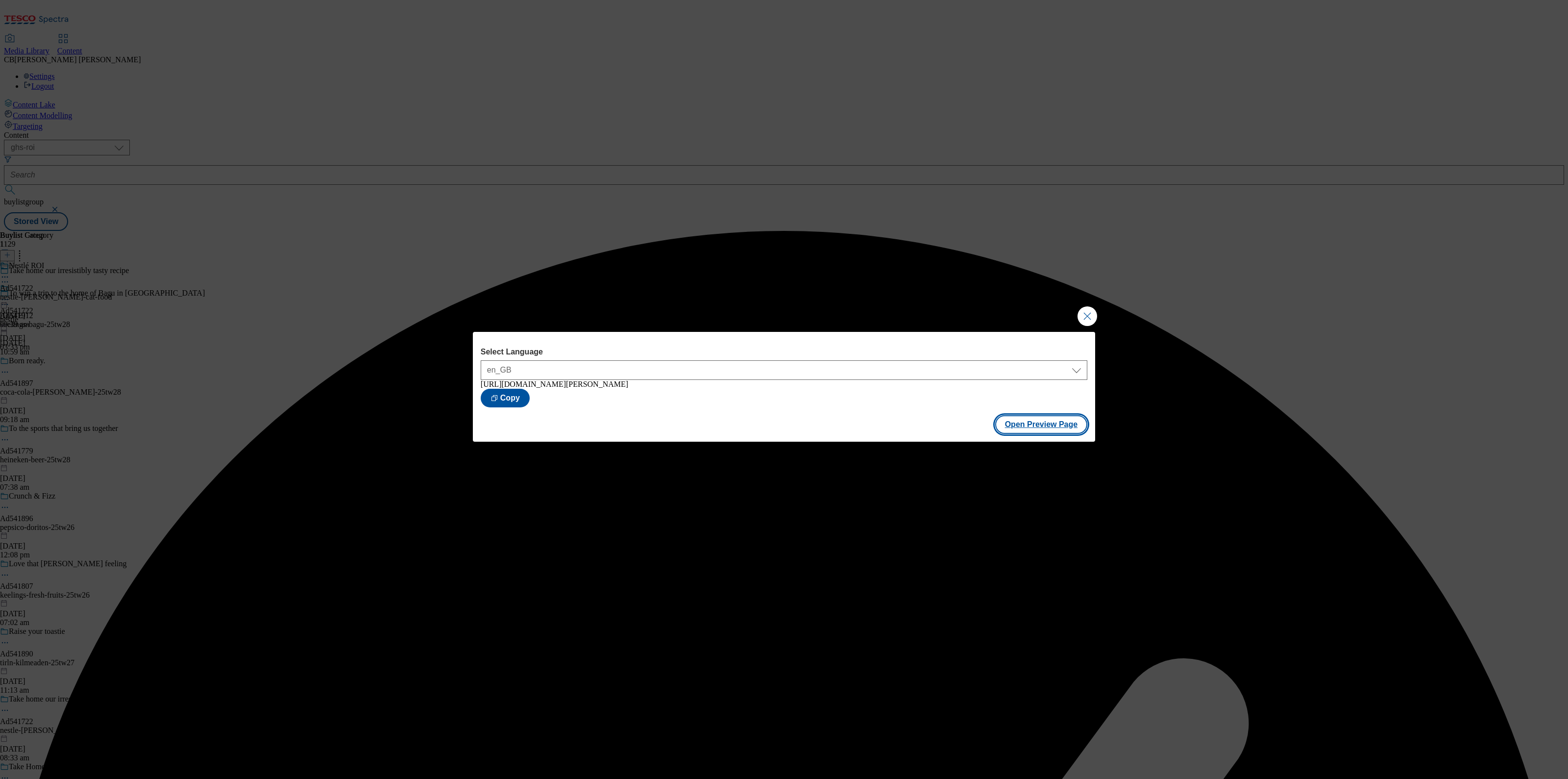
click at [1033, 428] on button "Open Preview Page" at bounding box center [1041, 424] width 93 height 19
click at [1088, 318] on button "Close Modal" at bounding box center [1087, 316] width 20 height 20
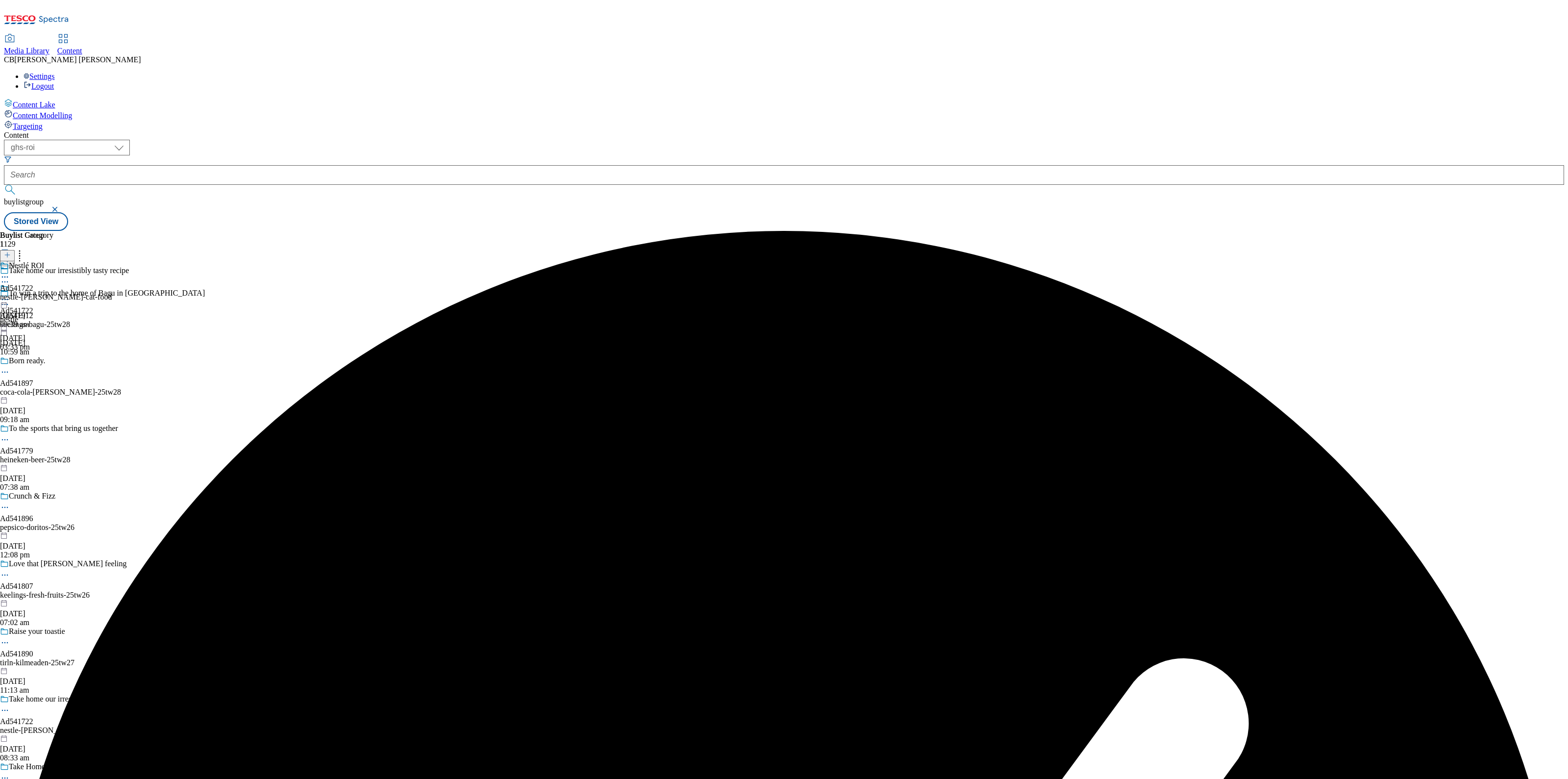
click at [10, 295] on icon at bounding box center [4, 299] width 10 height 10
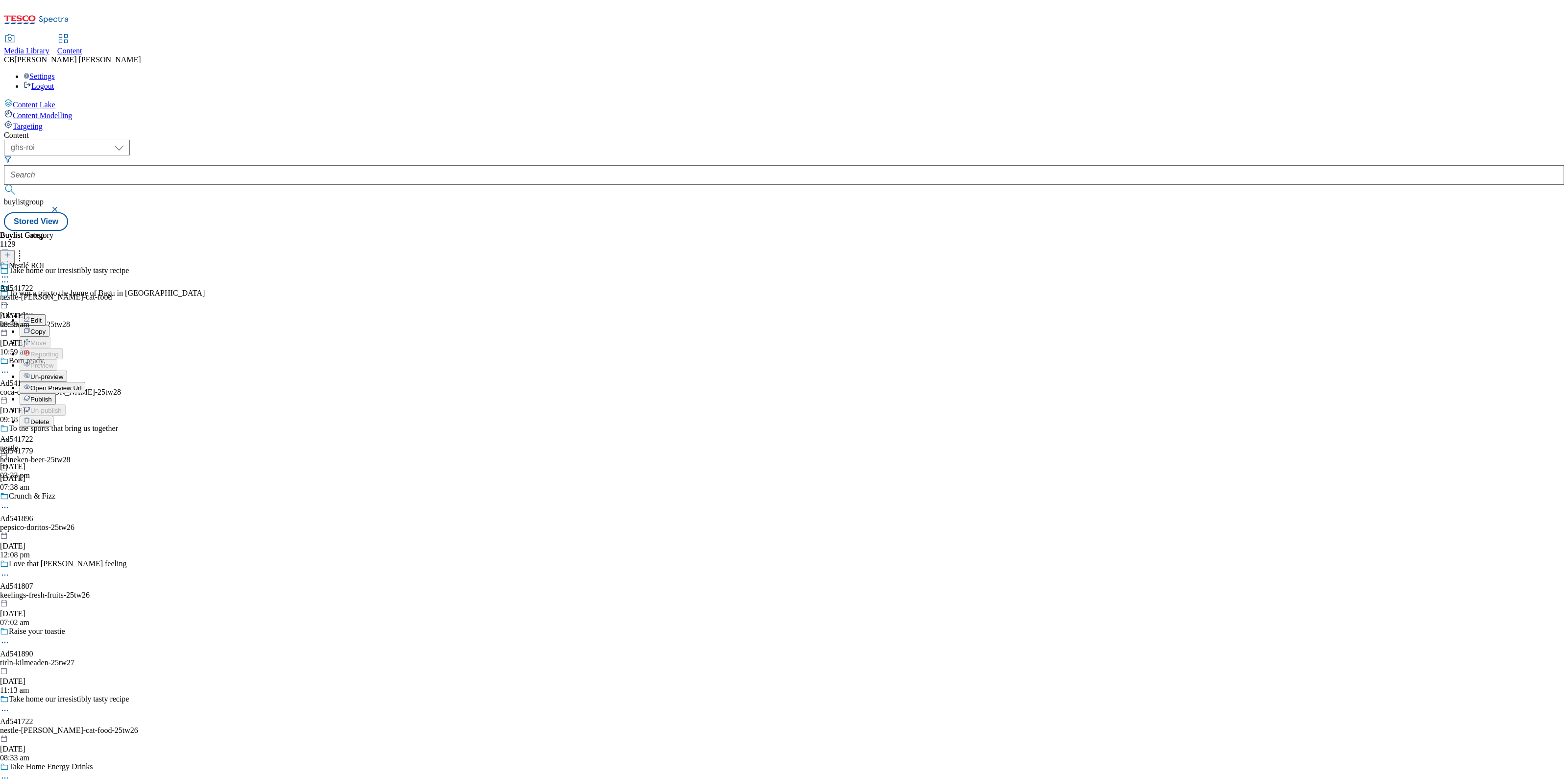
click at [52, 396] on span "Publish" at bounding box center [42, 399] width 22 height 8
